Goal: Information Seeking & Learning: Learn about a topic

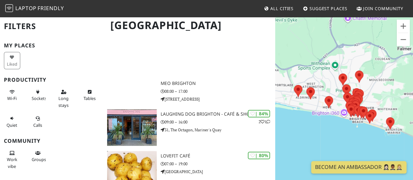
scroll to position [395, 0]
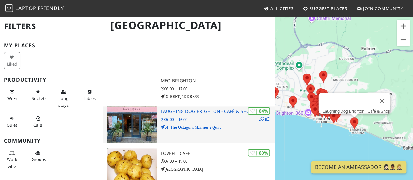
click at [222, 114] on h3 "Laughing Dog Brighton - Café & Shop" at bounding box center [218, 112] width 115 height 6
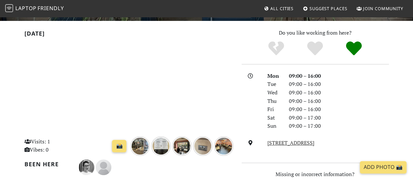
scroll to position [154, 0]
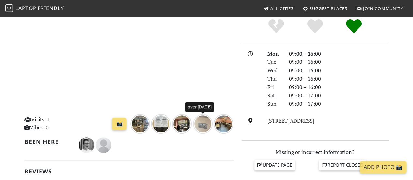
click at [197, 127] on img "over 1 year ago" at bounding box center [203, 124] width 20 height 20
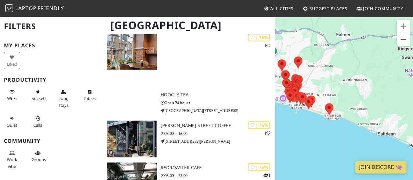
scroll to position [489, 0]
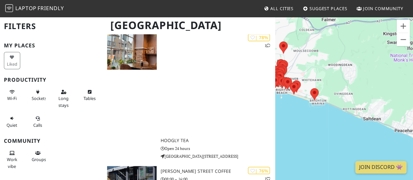
click at [339, 122] on div "To navigate, press the arrow keys." at bounding box center [344, 106] width 138 height 180
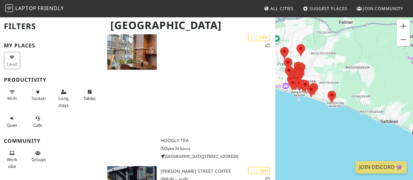
drag, startPoint x: 309, startPoint y: 116, endPoint x: 328, endPoint y: 118, distance: 18.5
click at [328, 118] on div "To navigate, press the arrow keys." at bounding box center [344, 106] width 138 height 180
click at [399, 30] on button "Zoom in" at bounding box center [403, 26] width 13 height 13
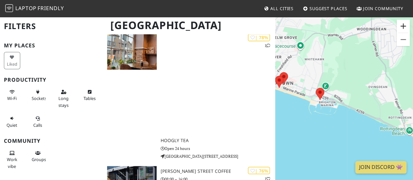
click at [399, 30] on button "Zoom in" at bounding box center [403, 26] width 13 height 13
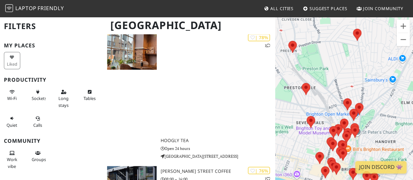
drag, startPoint x: 339, startPoint y: 113, endPoint x: 301, endPoint y: 57, distance: 67.4
click at [301, 57] on div "To navigate, press the arrow keys." at bounding box center [344, 106] width 138 height 180
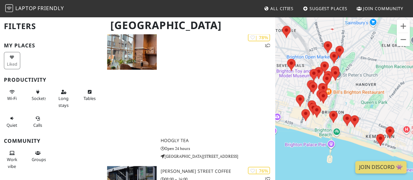
drag, startPoint x: 359, startPoint y: 133, endPoint x: 359, endPoint y: 88, distance: 45.1
click at [359, 88] on div "To navigate, press the arrow keys." at bounding box center [344, 106] width 138 height 180
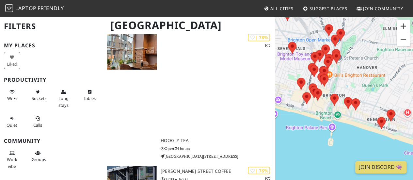
click at [404, 25] on button "Zoom in" at bounding box center [403, 26] width 13 height 13
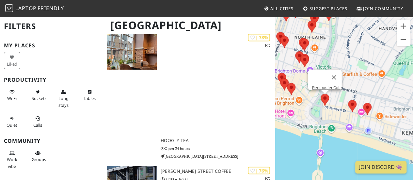
click at [321, 94] on area at bounding box center [321, 94] width 0 height 0
click at [348, 100] on area at bounding box center [348, 100] width 0 height 0
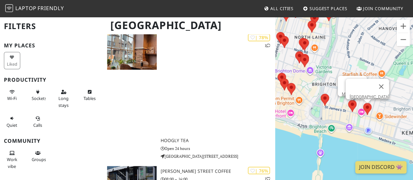
click at [363, 103] on area at bounding box center [363, 103] width 0 height 0
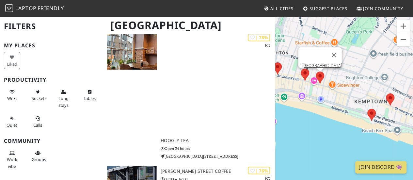
drag, startPoint x: 387, startPoint y: 107, endPoint x: 325, endPoint y: 68, distance: 73.8
click at [325, 68] on div "To navigate, press the arrow keys. WOLFOX AVENUE" at bounding box center [344, 106] width 138 height 180
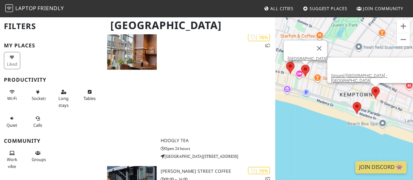
click at [373, 90] on div "To navigate, press the arrow keys. WOLFOX AVENUE Ground Coffee House - Kemptown" at bounding box center [344, 106] width 138 height 180
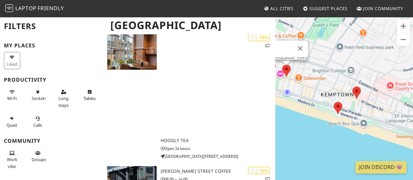
click at [363, 92] on div "To navigate, press the arrow keys. WOLFOX AVENUE" at bounding box center [344, 106] width 138 height 180
click at [343, 105] on div "To navigate, press the arrow keys. WOLFOX AVENUE" at bounding box center [344, 106] width 138 height 180
click at [334, 102] on area at bounding box center [334, 102] width 0 height 0
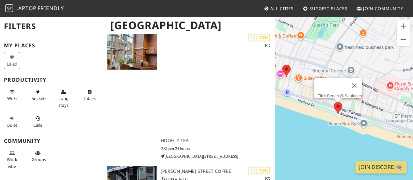
click at [374, 88] on div "To navigate, press the arrow keys. FIKA Beach @ Sealanes" at bounding box center [344, 106] width 138 height 180
click at [358, 82] on button "Close" at bounding box center [355, 86] width 16 height 16
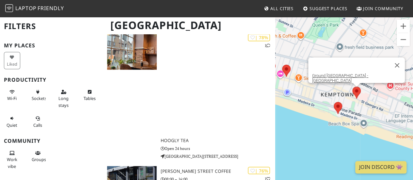
click at [352, 87] on area at bounding box center [352, 87] width 0 height 0
click at [401, 41] on button "Zoom out" at bounding box center [403, 39] width 13 height 13
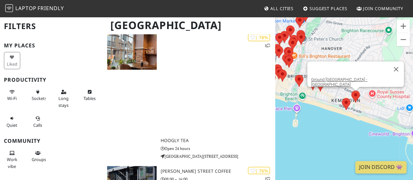
click at [309, 83] on img at bounding box center [313, 84] width 8 height 12
click at [295, 83] on img at bounding box center [299, 81] width 8 height 12
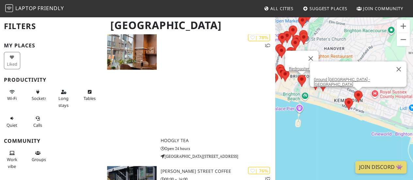
click at [299, 77] on div "To navigate, press the arrow keys. Ground Coffee House - Kemptown Redroaster Ca…" at bounding box center [344, 106] width 138 height 180
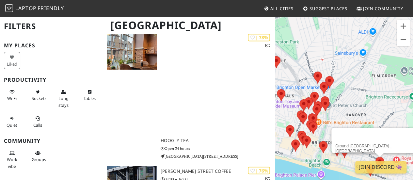
drag, startPoint x: 352, startPoint y: 117, endPoint x: 304, endPoint y: 66, distance: 70.0
click at [304, 66] on div "To navigate, press the arrow keys. Ground Coffee House - Kemptown" at bounding box center [344, 106] width 138 height 180
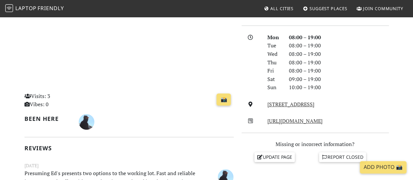
scroll to position [152, 0]
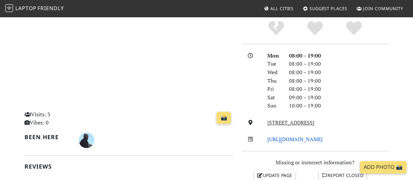
click at [305, 141] on link "http://www.presuming-ed.com/" at bounding box center [295, 139] width 55 height 7
